Goal: Navigation & Orientation: Find specific page/section

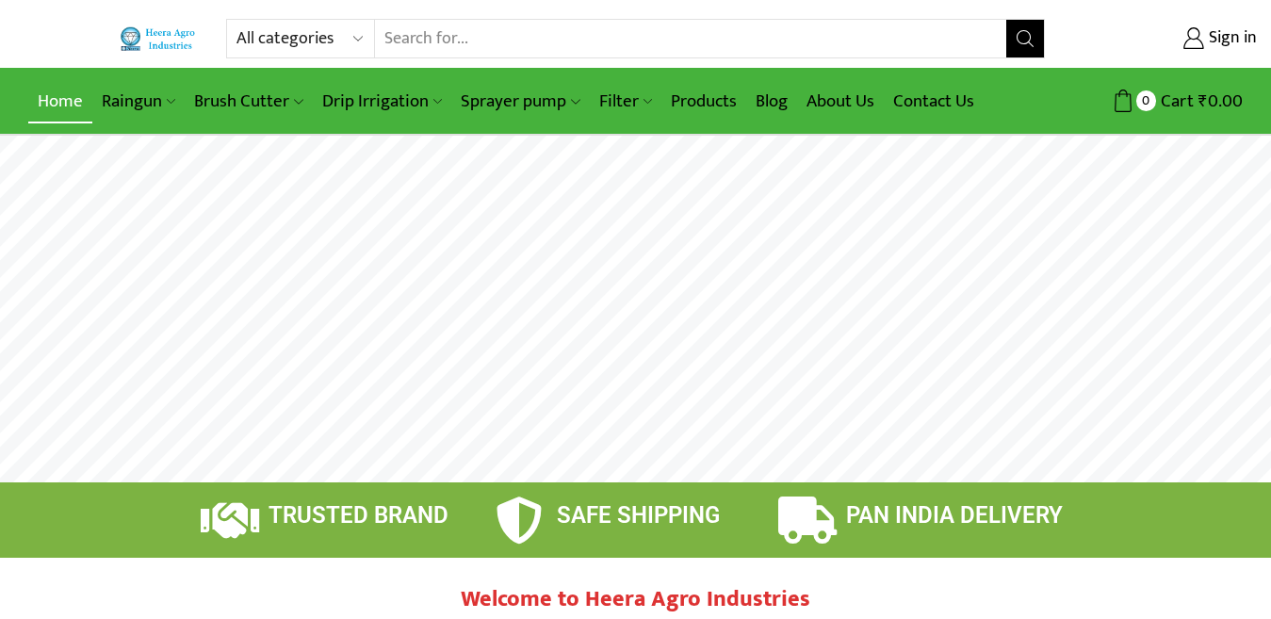
click at [57, 105] on link "Home" at bounding box center [60, 101] width 64 height 44
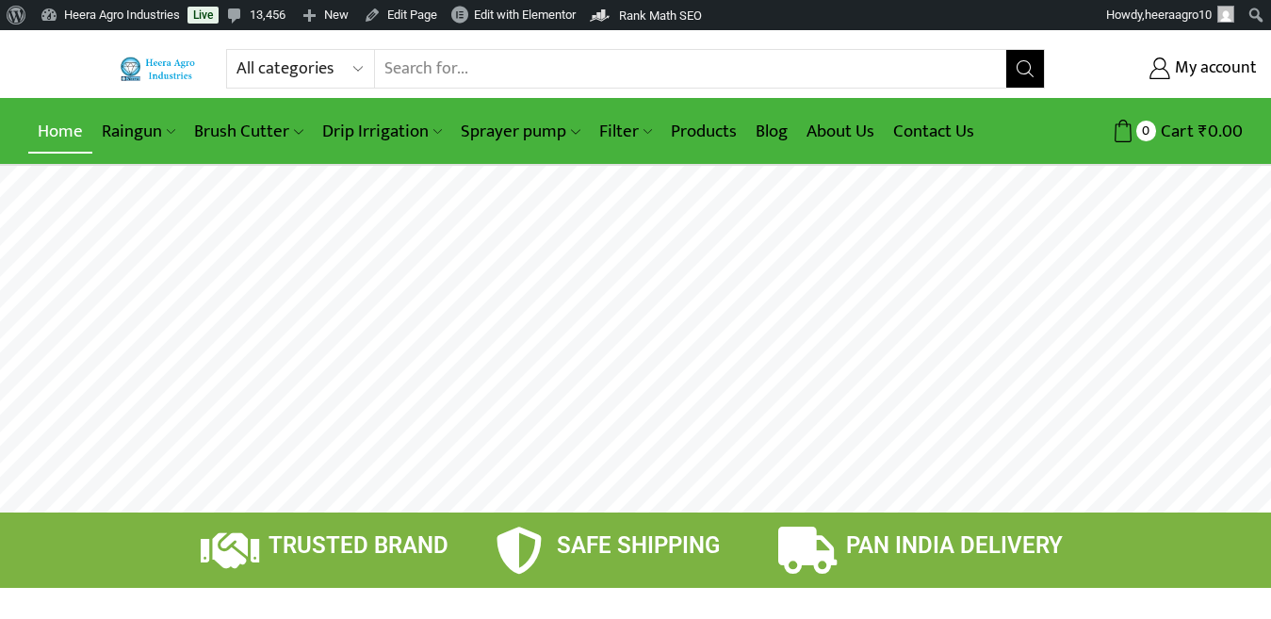
click at [56, 133] on link "Home" at bounding box center [60, 131] width 64 height 44
click at [49, 132] on link "Home" at bounding box center [60, 131] width 64 height 44
